Goal: Complete application form: Complete application form

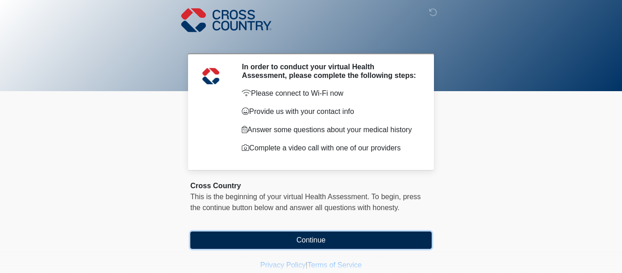
click at [310, 243] on button "Continue" at bounding box center [310, 239] width 241 height 17
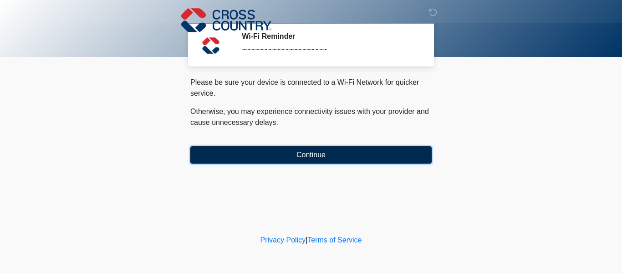
click at [331, 158] on button "Continue" at bounding box center [310, 154] width 241 height 17
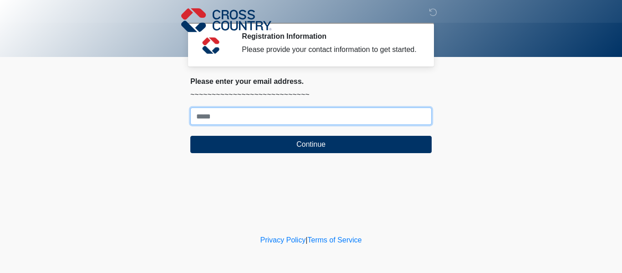
click at [289, 113] on input "Where should we email your response?" at bounding box center [310, 116] width 241 height 17
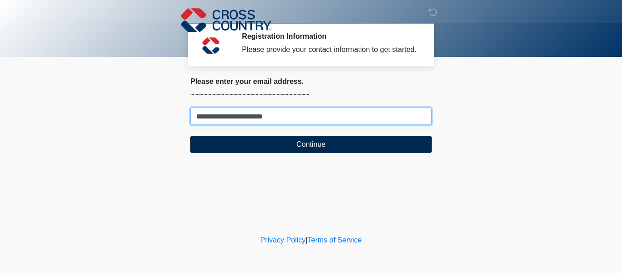
type input "**********"
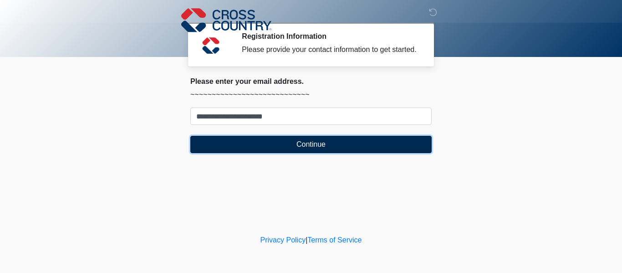
click at [298, 144] on button "Continue" at bounding box center [310, 144] width 241 height 17
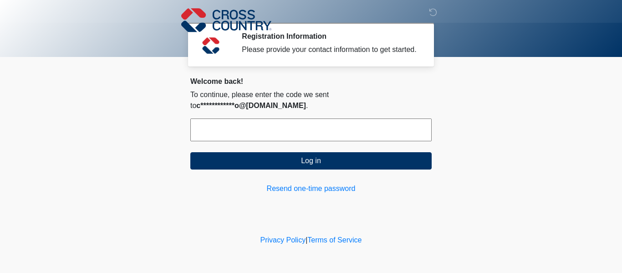
click at [304, 121] on input "text" at bounding box center [310, 129] width 241 height 23
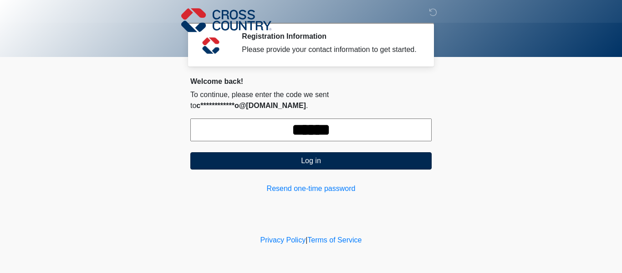
type input "******"
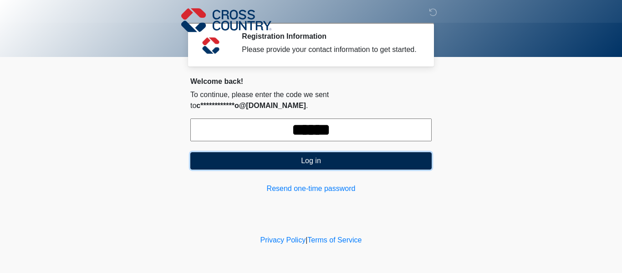
click at [325, 153] on button "Log in" at bounding box center [310, 160] width 241 height 17
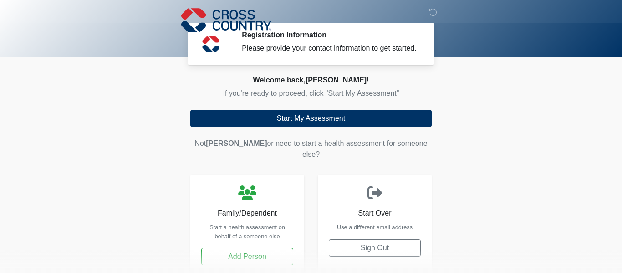
scroll to position [4, 0]
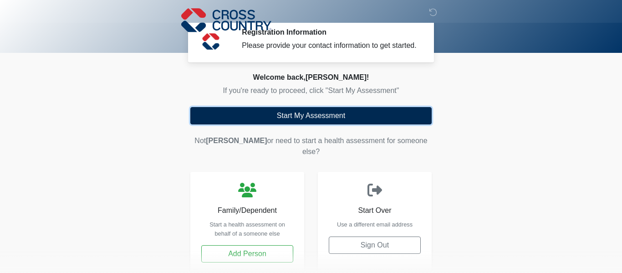
click at [298, 117] on button "Start My Assessment" at bounding box center [310, 115] width 241 height 17
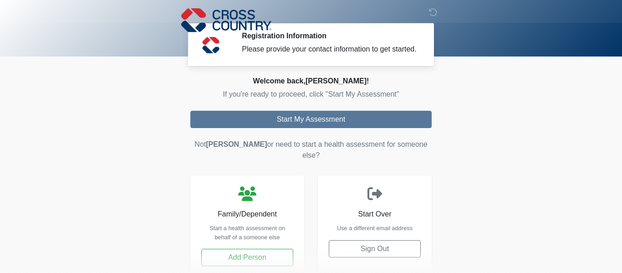
scroll to position [0, 0]
